Goal: Information Seeking & Learning: Learn about a topic

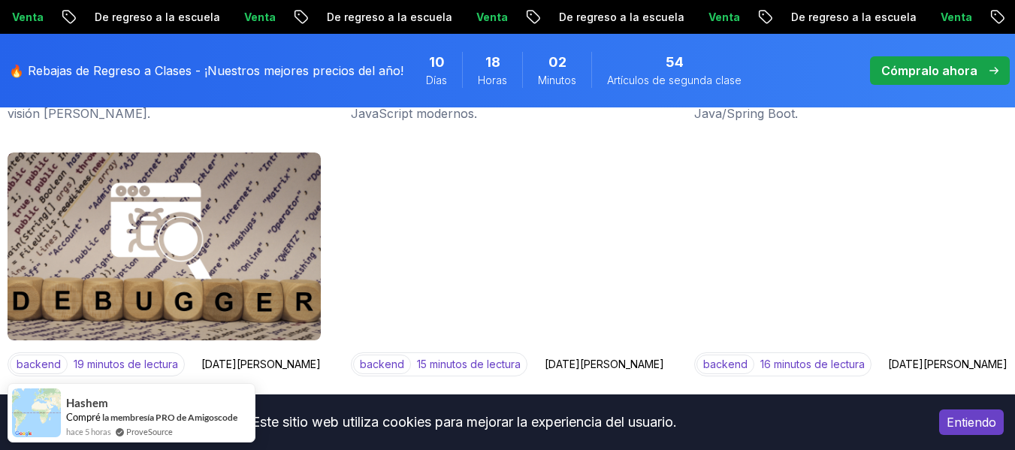
scroll to position [1051, 0]
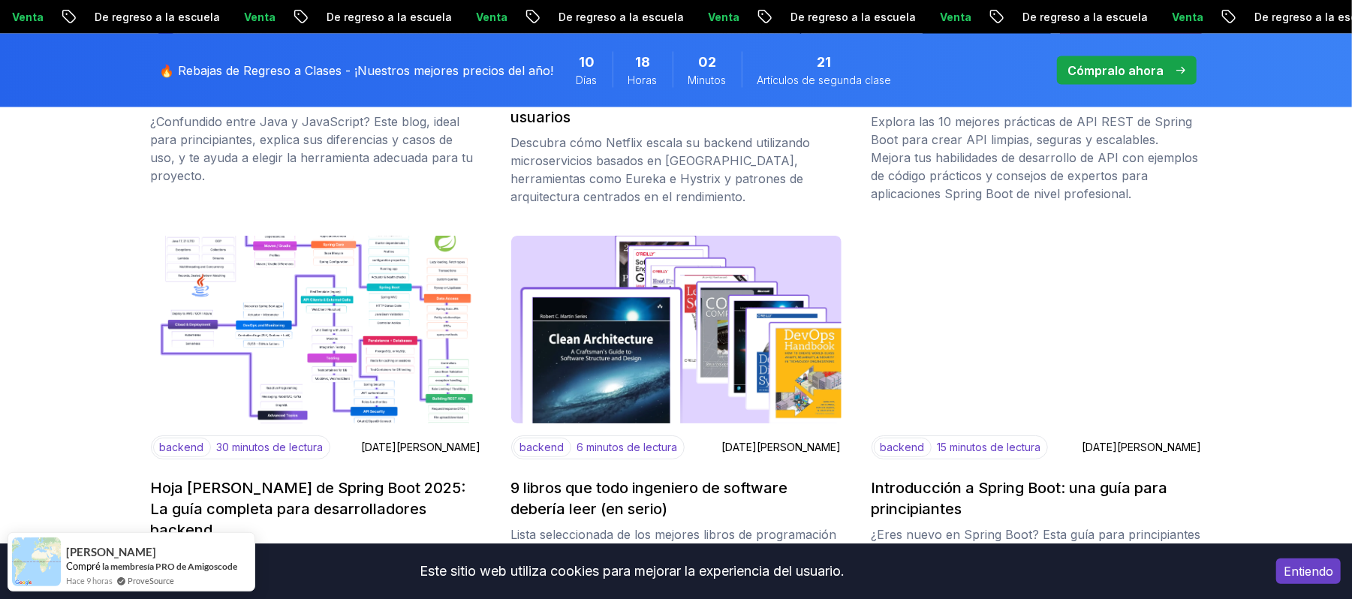
scroll to position [1827, 0]
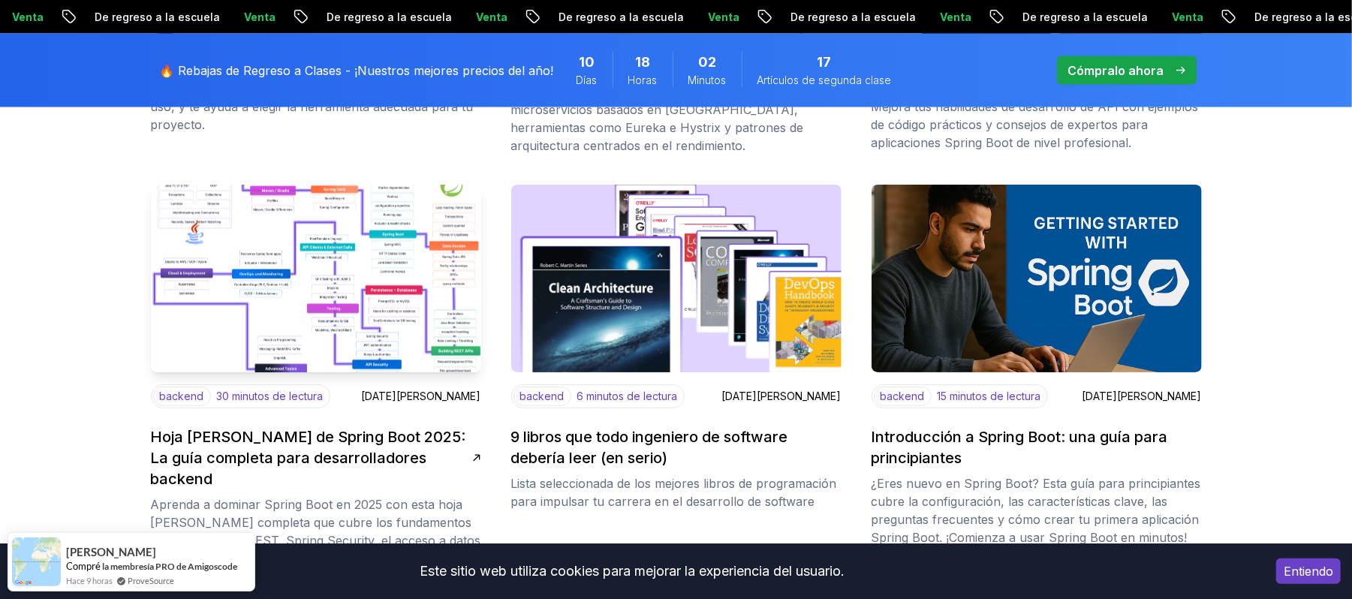
click at [339, 300] on img at bounding box center [316, 279] width 347 height 198
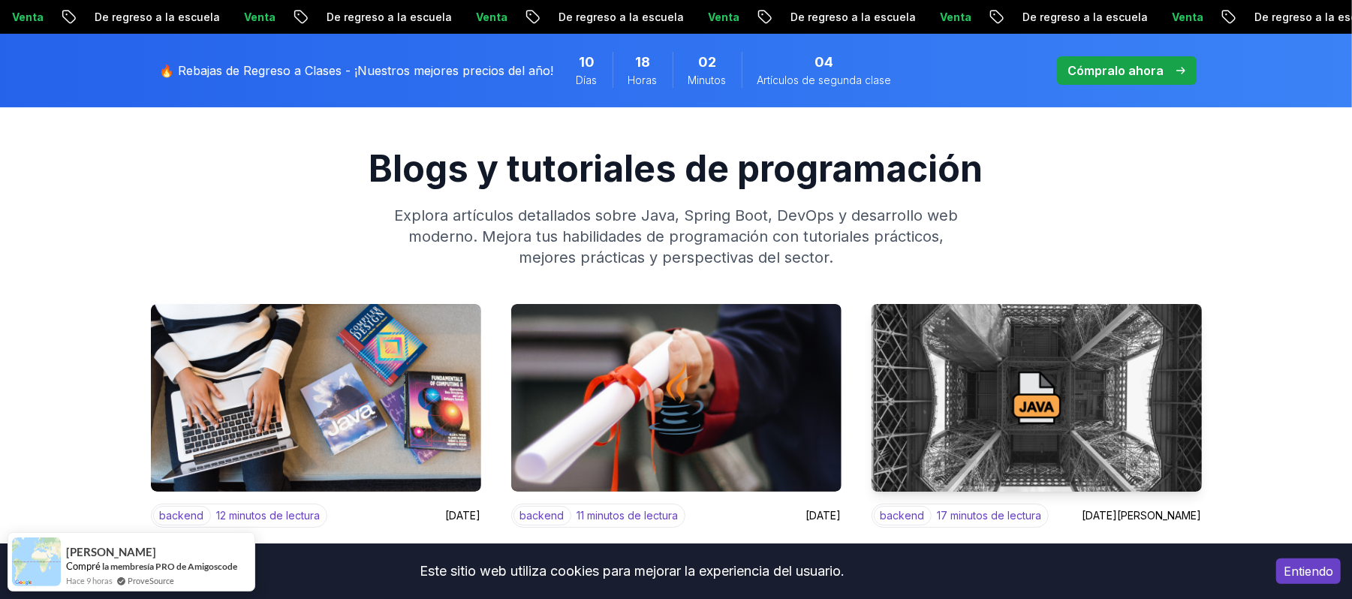
scroll to position [200, 0]
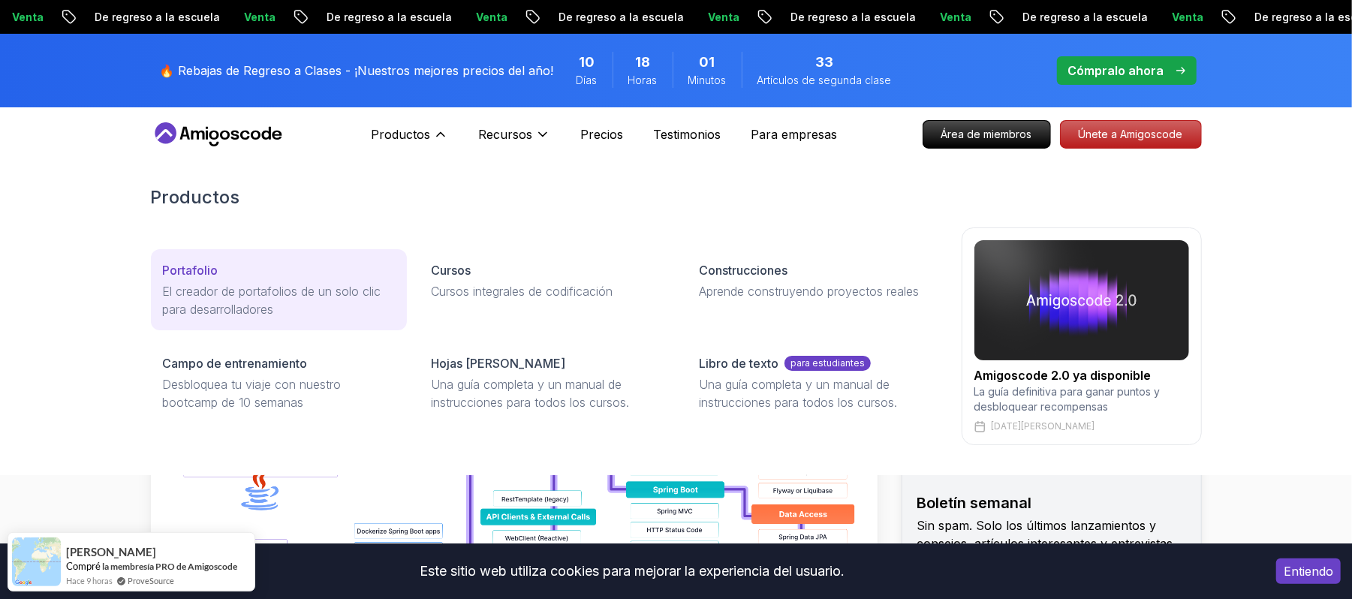
click at [175, 284] on font "El creador de portafolios de un solo clic para desarrolladores" at bounding box center [272, 300] width 219 height 33
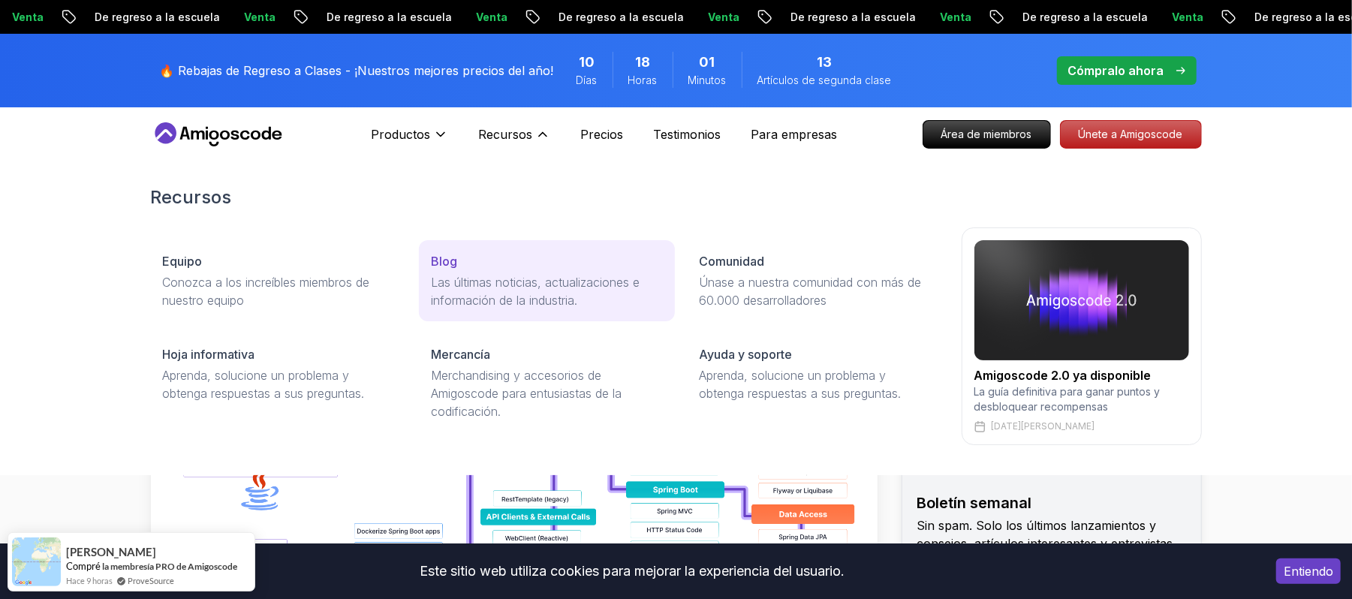
click at [472, 296] on font "Las últimas noticias, actualizaciones e información de la industria." at bounding box center [535, 291] width 209 height 33
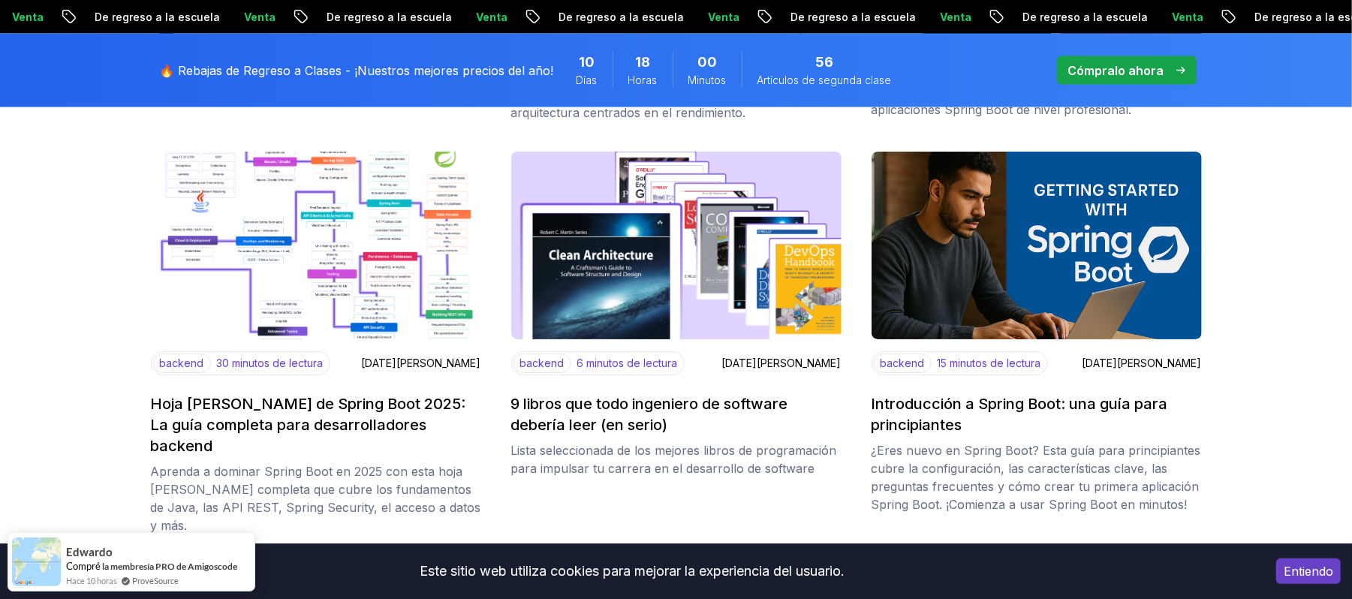
scroll to position [1902, 0]
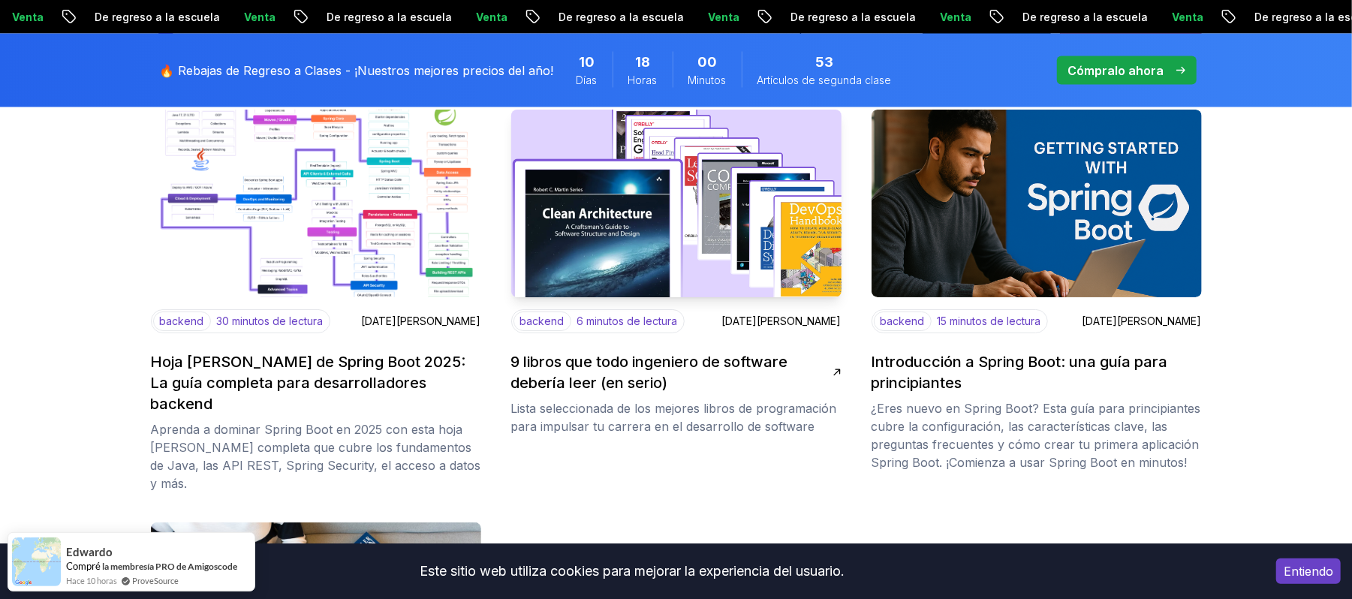
click at [614, 380] on font "9 libros que todo ingeniero de software debería leer (en serio)" at bounding box center [649, 372] width 277 height 39
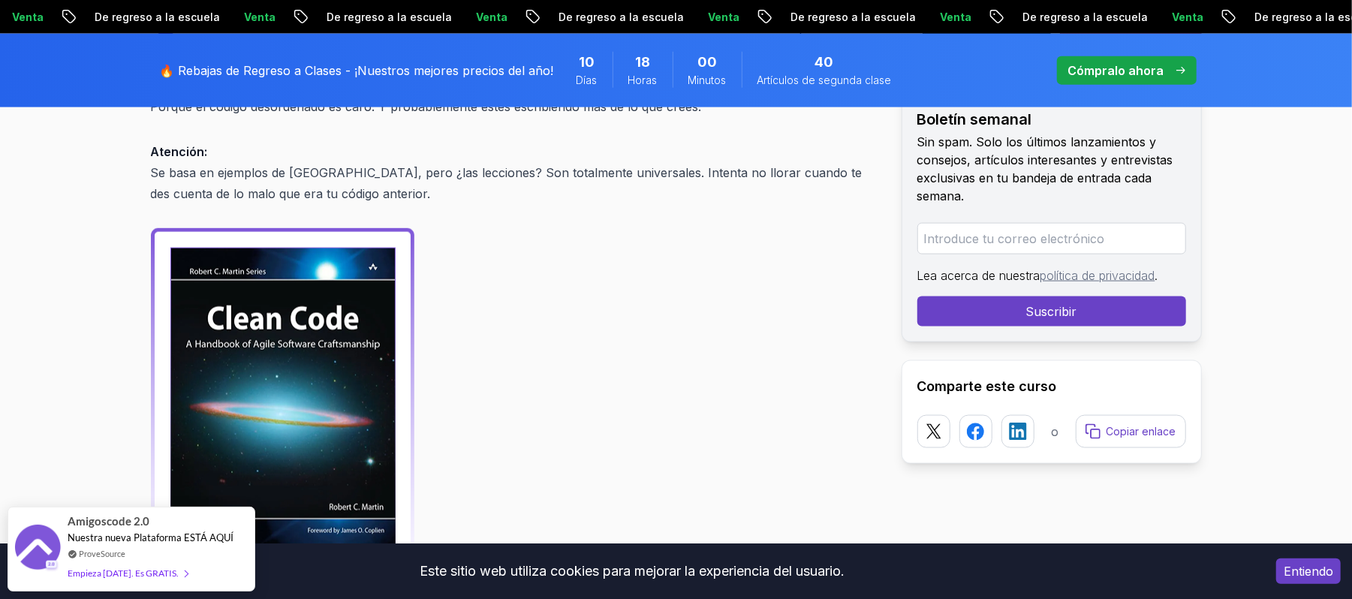
scroll to position [1401, 0]
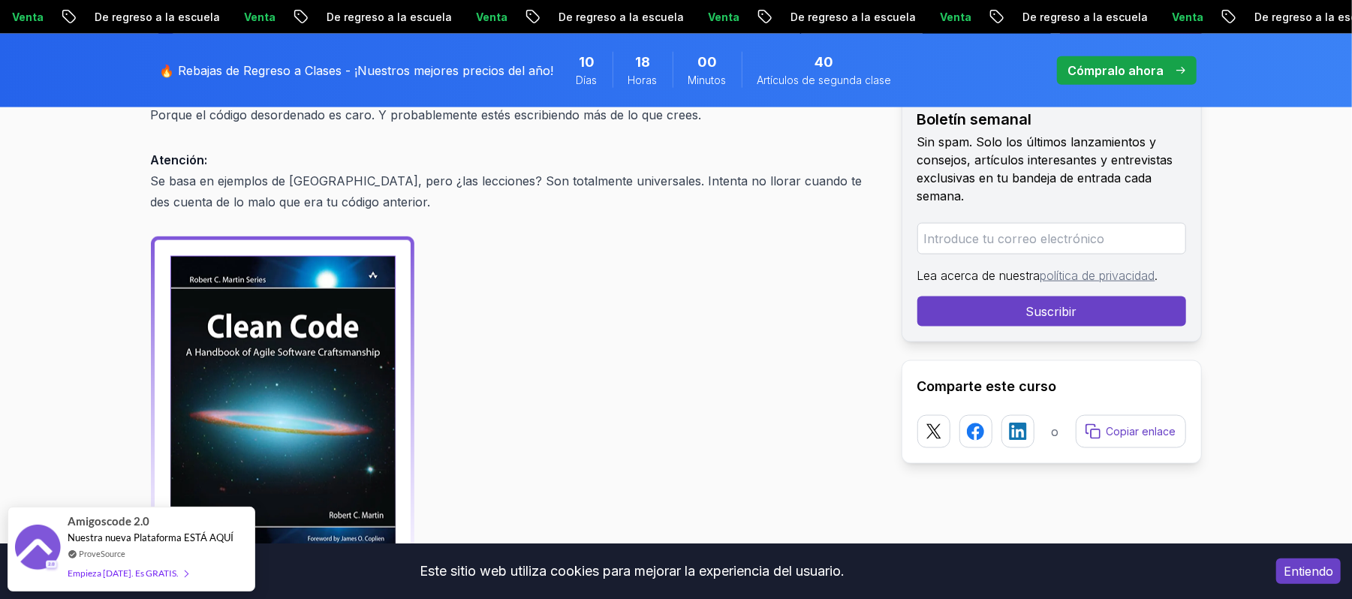
click at [328, 332] on img at bounding box center [283, 402] width 264 height 331
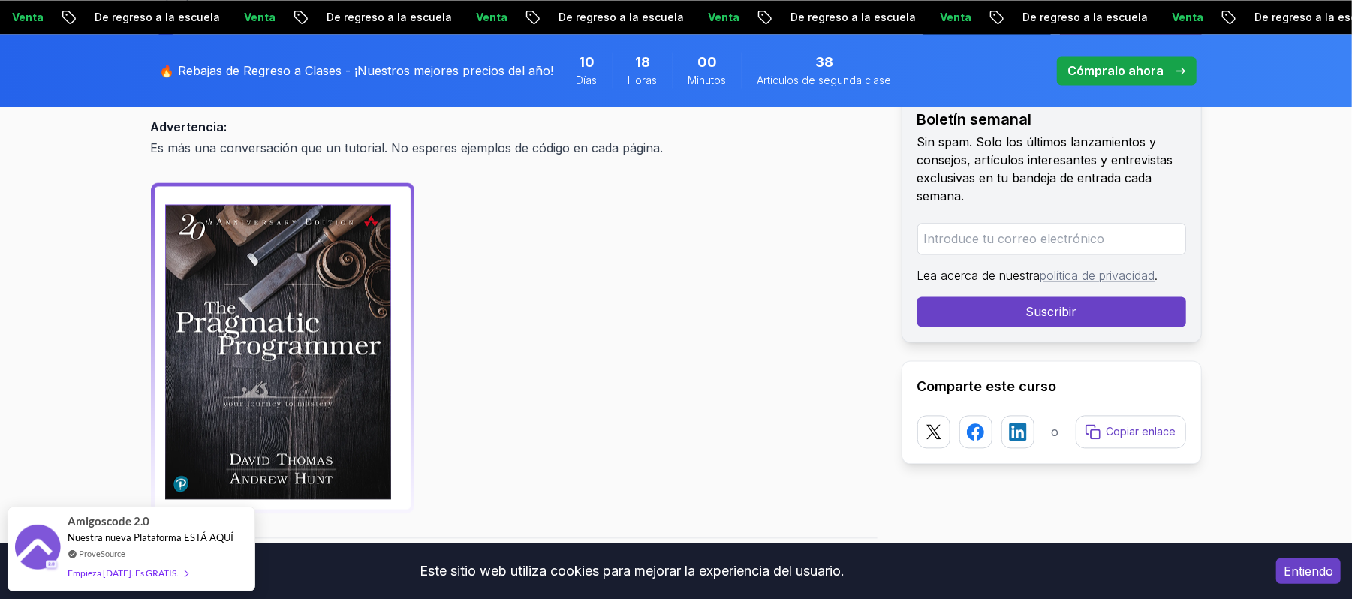
click at [353, 316] on img at bounding box center [283, 347] width 264 height 331
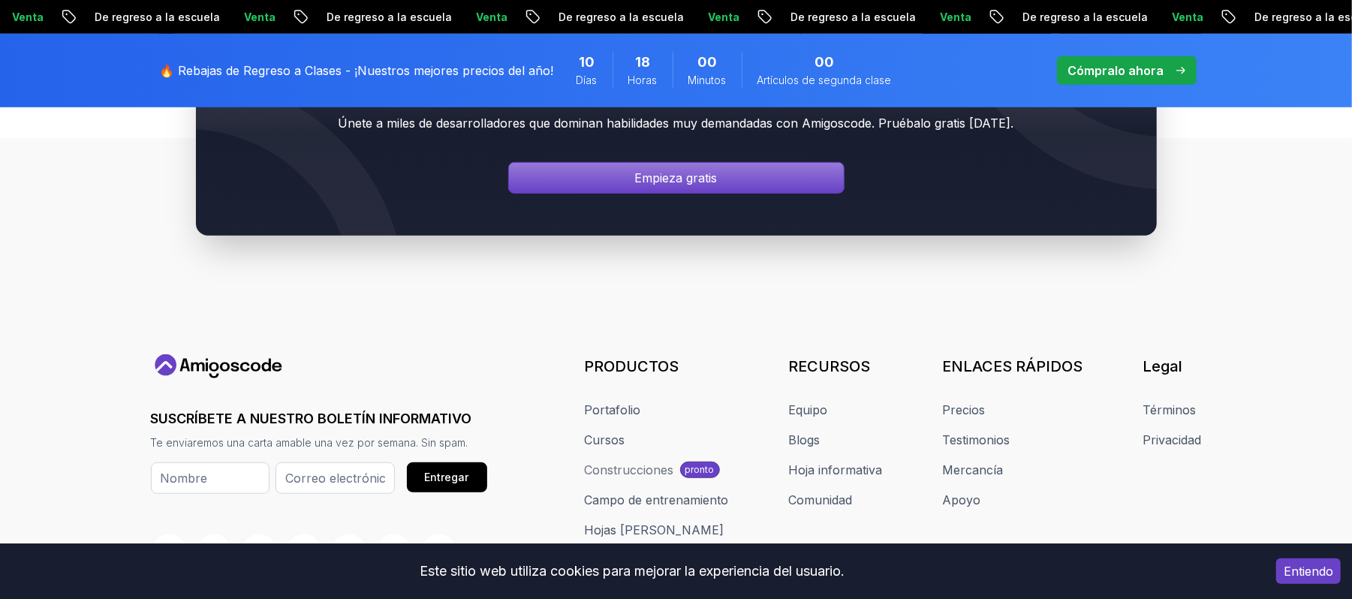
scroll to position [8846, 0]
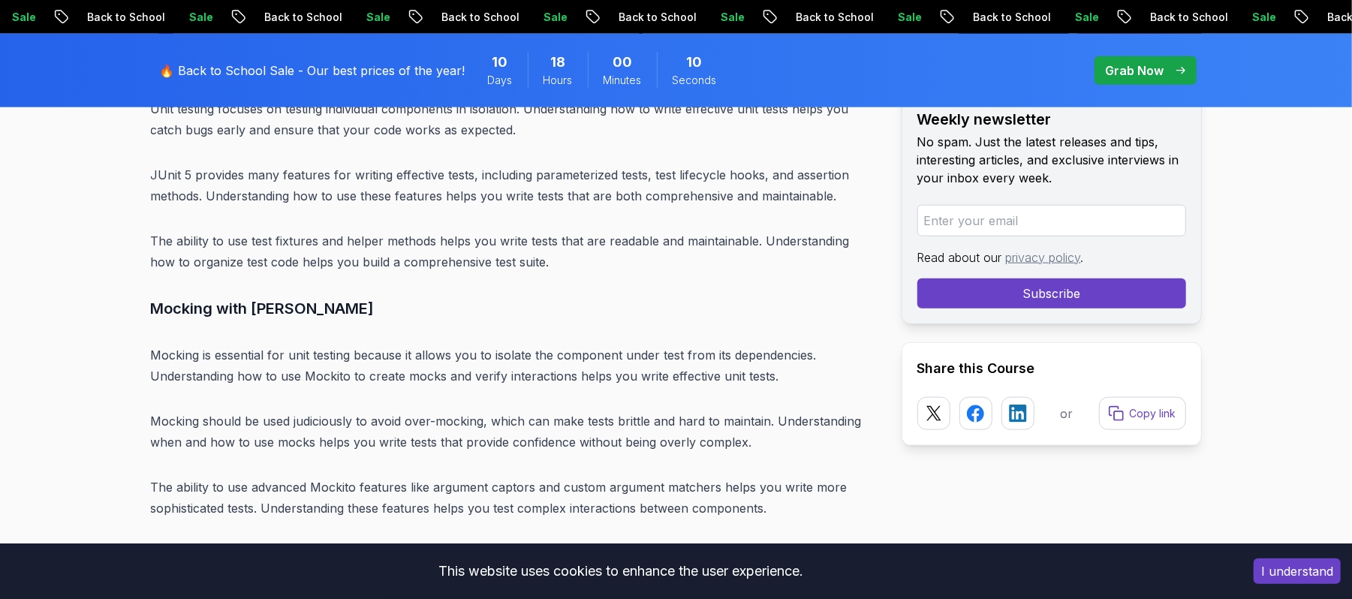
scroll to position [13818, 0]
